Goal: Transaction & Acquisition: Purchase product/service

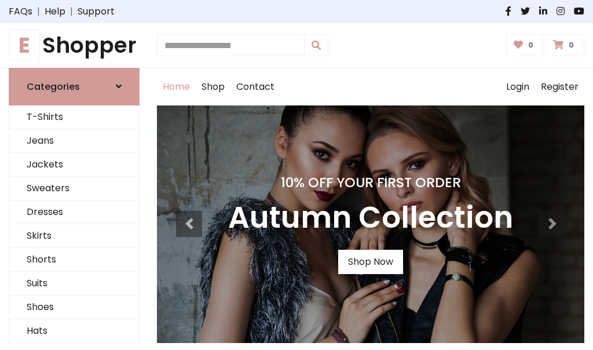
click at [297, 175] on h4 "10% Off Your First Order" at bounding box center [370, 182] width 285 height 16
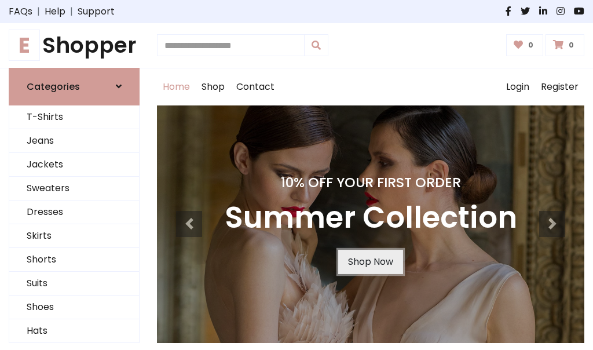
click at [370, 261] on link "Shop Now" at bounding box center [370, 262] width 65 height 24
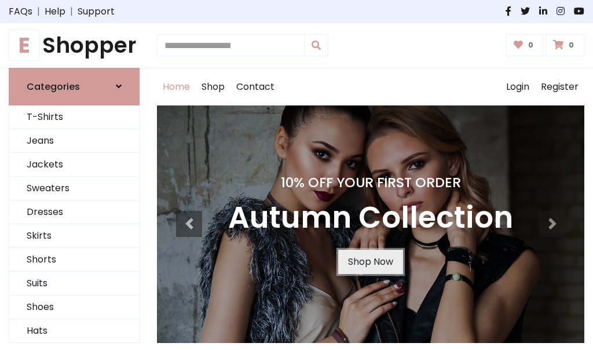
click at [370, 261] on link "Shop Now" at bounding box center [370, 262] width 65 height 24
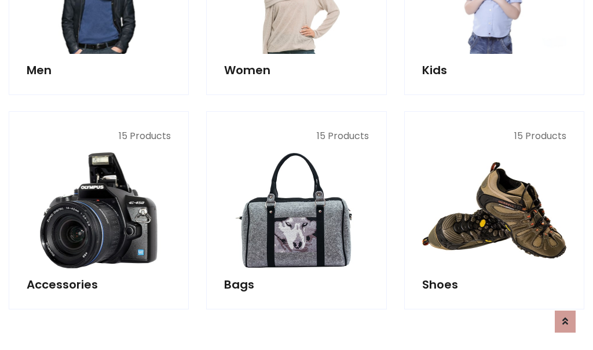
scroll to position [1155, 0]
